Goal: Navigation & Orientation: Go to known website

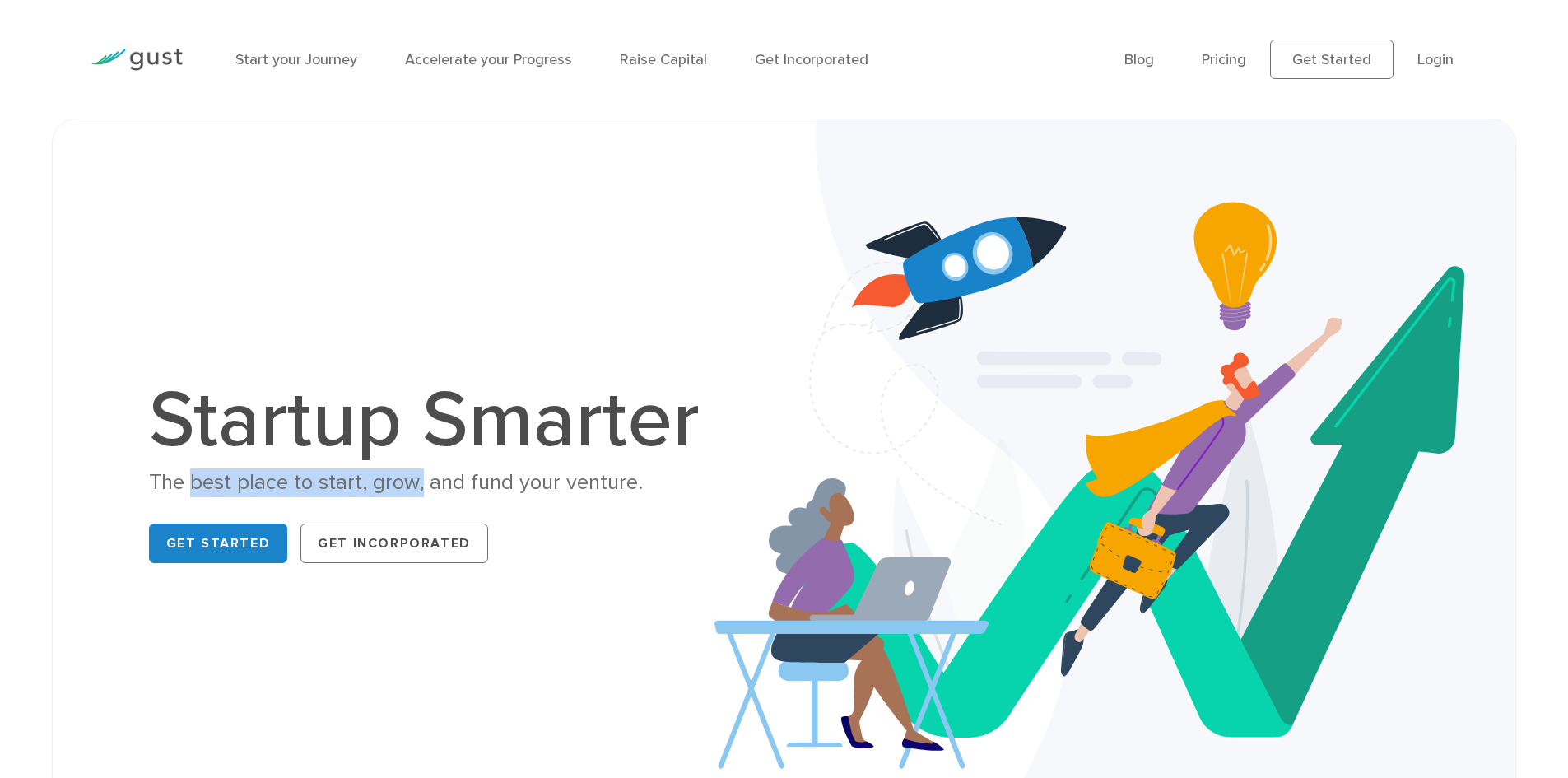
drag, startPoint x: 210, startPoint y: 486, endPoint x: 419, endPoint y: 486, distance: 209.0
click at [419, 486] on div "The best place to start, grow, and fund your venture." at bounding box center [433, 483] width 568 height 29
click at [430, 487] on div "The best place to start, grow, and fund your venture." at bounding box center [433, 483] width 568 height 29
drag, startPoint x: 358, startPoint y: 483, endPoint x: 485, endPoint y: 476, distance: 127.2
click at [485, 476] on div "The best place to start, grow, and fund your venture." at bounding box center [433, 483] width 568 height 29
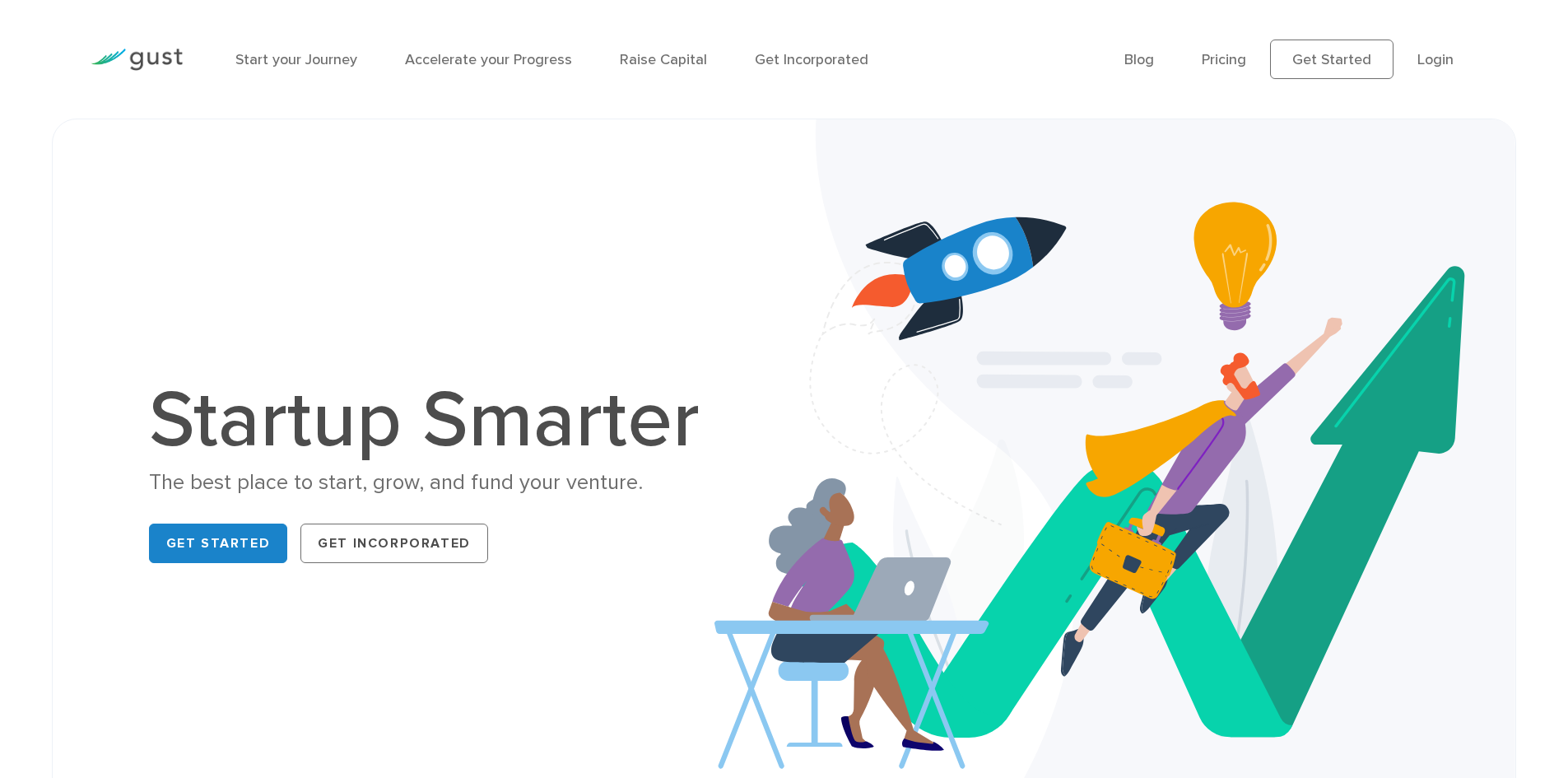
click at [493, 476] on div "The best place to start, grow, and fund your venture." at bounding box center [433, 483] width 568 height 29
drag, startPoint x: 455, startPoint y: 477, endPoint x: 662, endPoint y: 488, distance: 207.3
click at [662, 488] on div "The best place to start, grow, and fund your venture." at bounding box center [433, 483] width 568 height 29
click at [648, 491] on div "The best place to start, grow, and fund your venture." at bounding box center [433, 483] width 568 height 29
drag, startPoint x: 433, startPoint y: 476, endPoint x: 594, endPoint y: 481, distance: 161.1
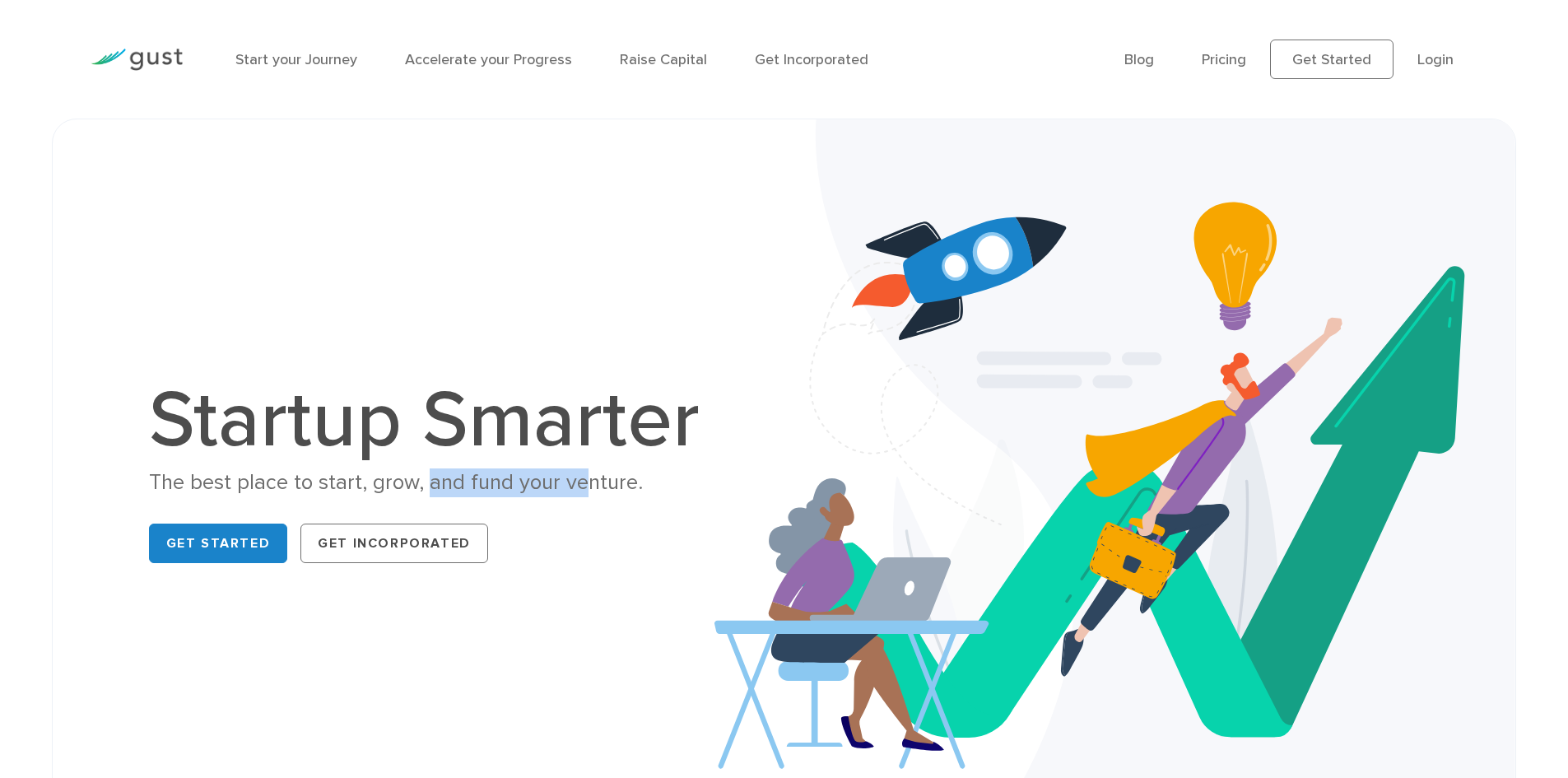
click at [588, 480] on div "The best place to start, grow, and fund your venture." at bounding box center [433, 483] width 568 height 29
click at [595, 481] on div "The best place to start, grow, and fund your venture." at bounding box center [433, 483] width 568 height 29
click at [590, 483] on div "The best place to start, grow, and fund your venture." at bounding box center [433, 483] width 568 height 29
click at [632, 485] on div "The best place to start, grow, and fund your venture." at bounding box center [433, 483] width 568 height 29
click at [239, 539] on link "Get Started" at bounding box center [218, 543] width 139 height 39
